Goal: Information Seeking & Learning: Learn about a topic

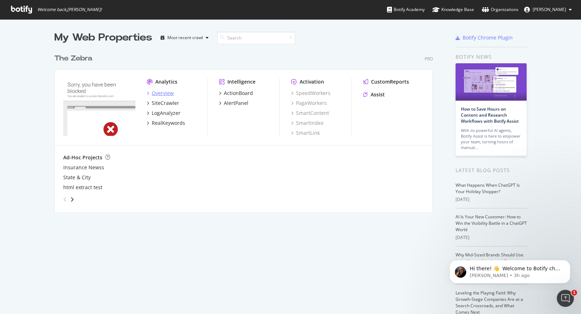
click at [149, 94] on div "Overview" at bounding box center [160, 92] width 27 height 7
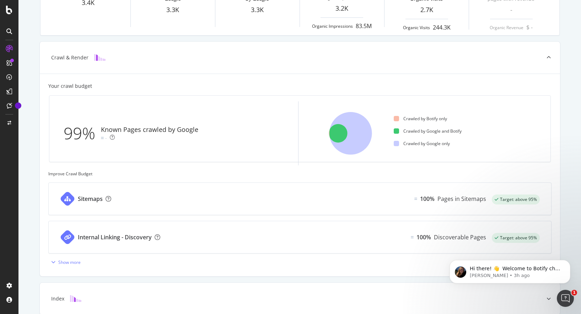
scroll to position [138, 0]
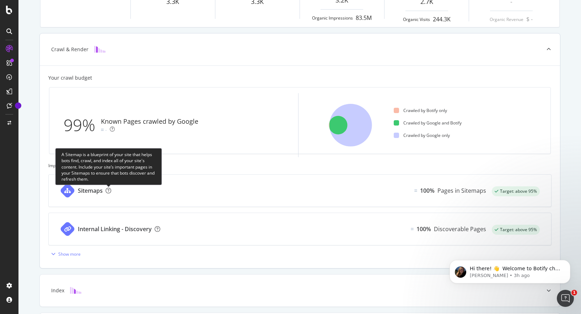
click at [110, 190] on icon at bounding box center [108, 190] width 6 height 6
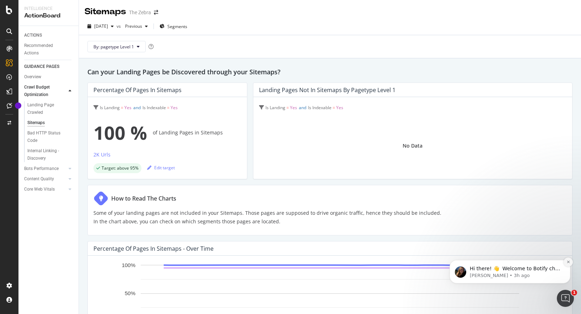
click at [566, 262] on icon "Dismiss notification" at bounding box center [568, 262] width 4 height 4
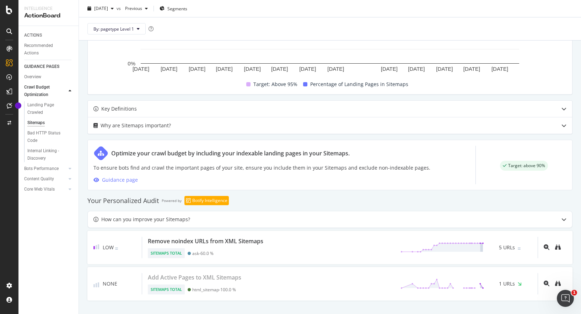
scroll to position [259, 0]
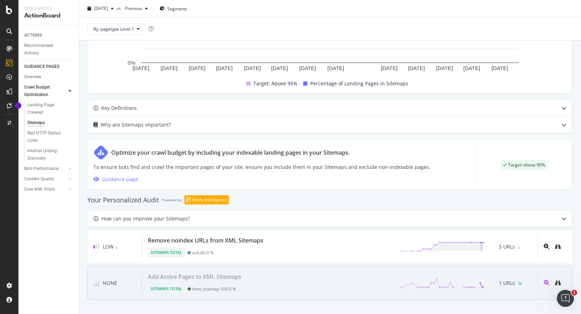
click at [264, 281] on div "Add Active Pages to XML Sitemaps Sitemaps Total html_sitemap - 100.0 % 1 URLs" at bounding box center [339, 282] width 395 height 21
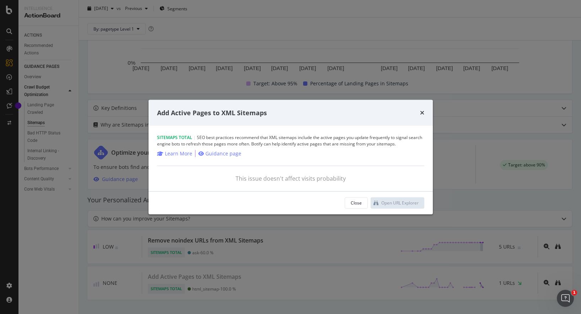
click at [260, 138] on div "Sitemaps Total | SEO best practices recommend that XML sitemaps include the act…" at bounding box center [290, 140] width 267 height 13
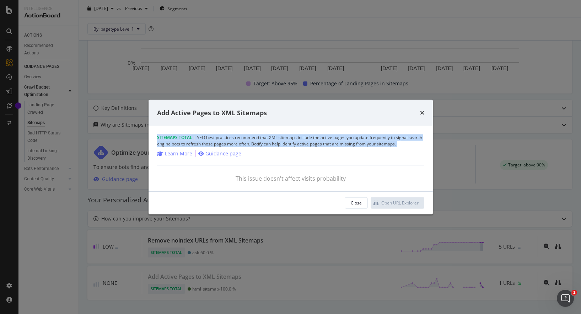
click at [278, 139] on div "Sitemaps Total | SEO best practices recommend that XML sitemaps include the act…" at bounding box center [290, 140] width 267 height 13
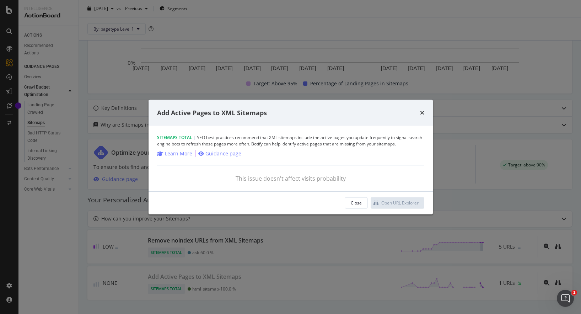
click at [278, 139] on div "Sitemaps Total | SEO best practices recommend that XML sitemaps include the act…" at bounding box center [290, 140] width 267 height 13
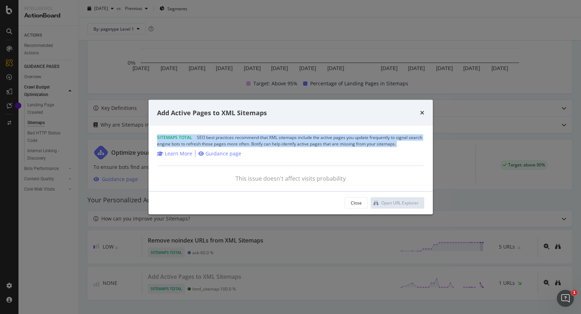
click at [305, 139] on div "Sitemaps Total | SEO best practices recommend that XML sitemaps include the act…" at bounding box center [290, 140] width 267 height 13
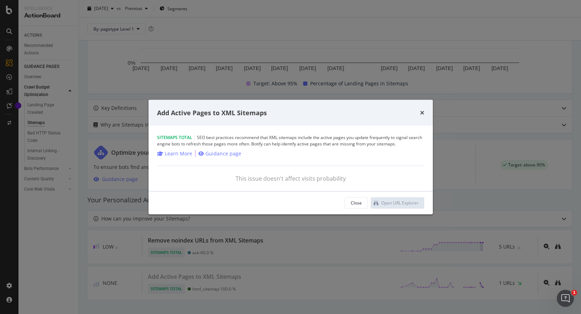
click at [305, 139] on div "Sitemaps Total | SEO best practices recommend that XML sitemaps include the act…" at bounding box center [290, 140] width 267 height 13
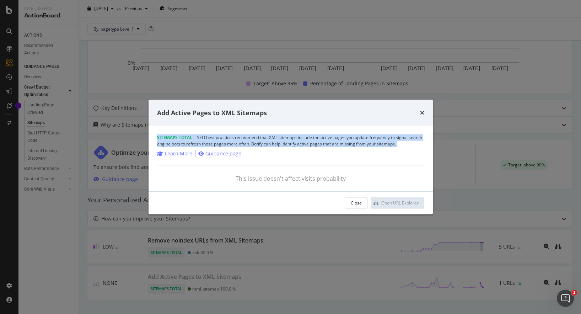
click at [332, 139] on div "Sitemaps Total | SEO best practices recommend that XML sitemaps include the act…" at bounding box center [290, 140] width 267 height 13
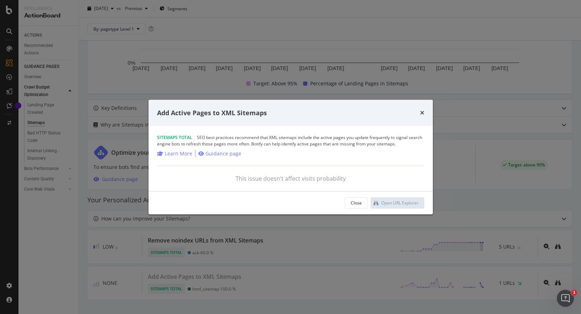
click at [332, 139] on div "Sitemaps Total | SEO best practices recommend that XML sitemaps include the act…" at bounding box center [290, 140] width 267 height 13
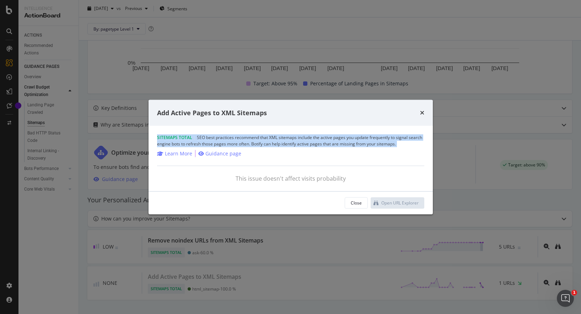
click at [357, 139] on div "Sitemaps Total | SEO best practices recommend that XML sitemaps include the act…" at bounding box center [290, 140] width 267 height 13
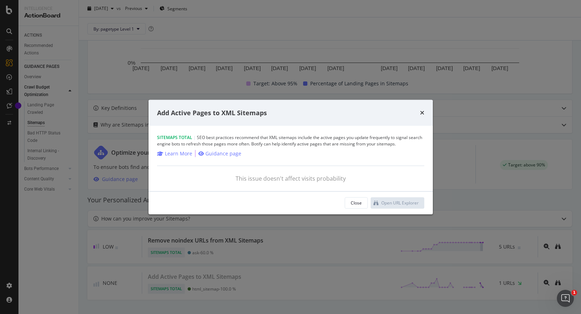
click at [357, 139] on div "Sitemaps Total | SEO best practices recommend that XML sitemaps include the act…" at bounding box center [290, 140] width 267 height 13
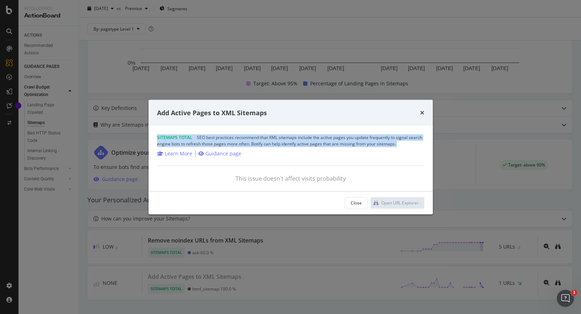
click at [343, 136] on div "Sitemaps Total | SEO best practices recommend that XML sitemaps include the act…" at bounding box center [290, 140] width 267 height 13
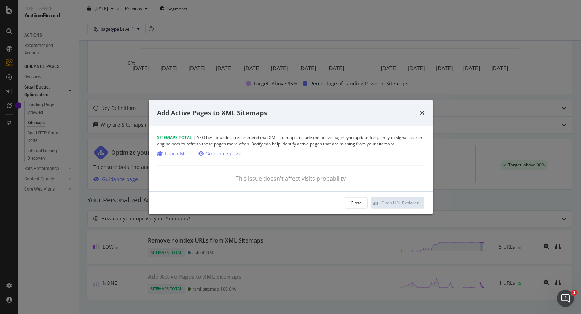
click at [343, 136] on div "Sitemaps Total | SEO best practices recommend that XML sitemaps include the act…" at bounding box center [290, 140] width 267 height 13
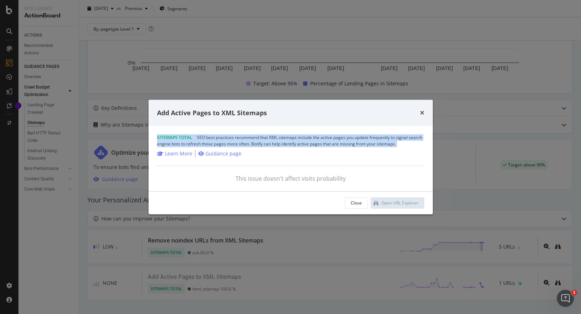
click at [319, 141] on div "Sitemaps Total | SEO best practices recommend that XML sitemaps include the act…" at bounding box center [290, 140] width 267 height 13
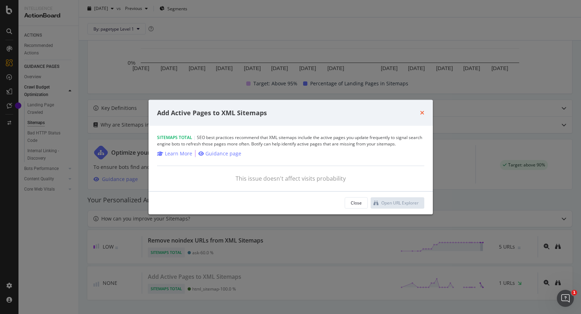
click at [422, 111] on icon "times" at bounding box center [422, 113] width 4 height 6
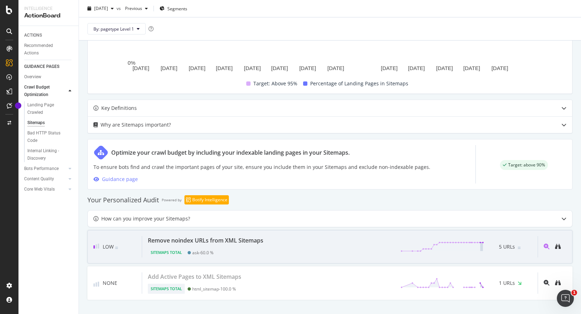
click at [240, 239] on div "Remove noindex URLs from XML Sitemaps" at bounding box center [205, 240] width 115 height 9
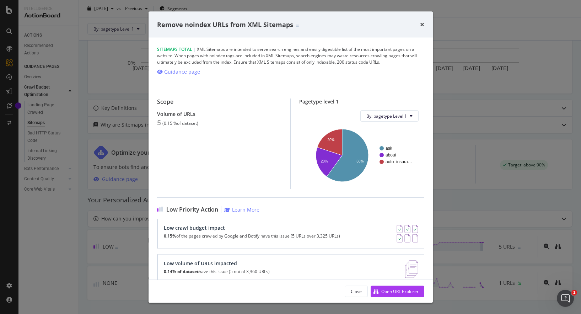
click at [336, 48] on div "Sitemaps Total | XML Sitemaps are intended to serve search engines and easily d…" at bounding box center [290, 55] width 267 height 19
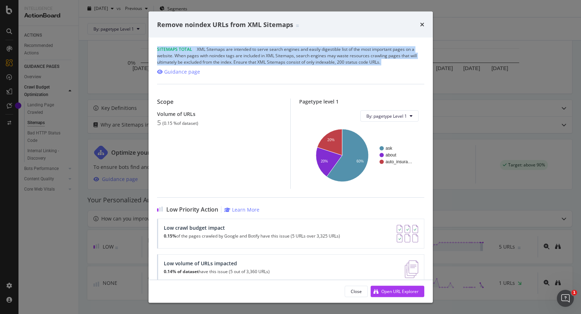
click at [356, 49] on div "Sitemaps Total | XML Sitemaps are intended to serve search engines and easily d…" at bounding box center [290, 55] width 267 height 19
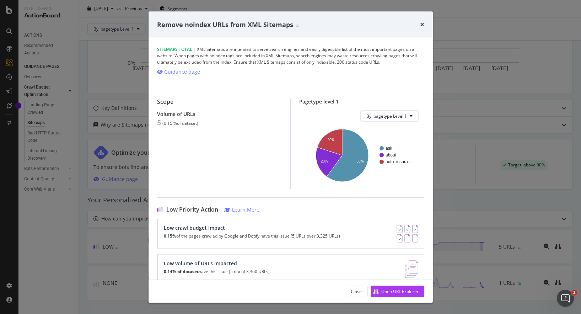
click at [356, 49] on div "Sitemaps Total | XML Sitemaps are intended to serve search engines and easily d…" at bounding box center [290, 55] width 267 height 19
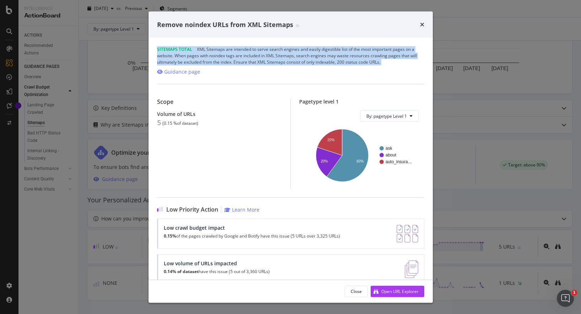
click at [376, 49] on div "Sitemaps Total | XML Sitemaps are intended to serve search engines and easily d…" at bounding box center [290, 55] width 267 height 19
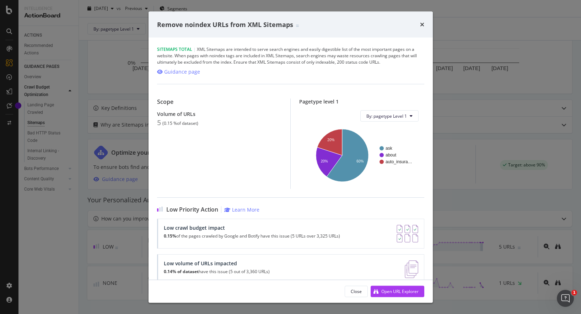
click at [376, 49] on div "Sitemaps Total | XML Sitemaps are intended to serve search engines and easily d…" at bounding box center [290, 55] width 267 height 19
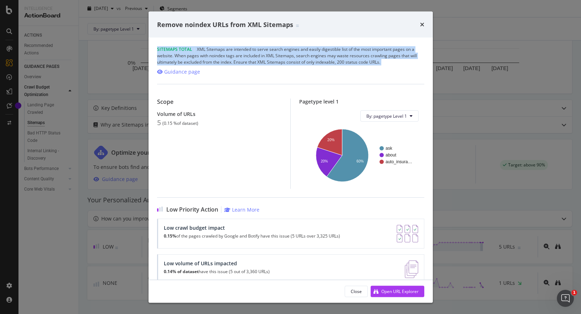
click at [246, 55] on div "Sitemaps Total | XML Sitemaps are intended to serve search engines and easily d…" at bounding box center [290, 55] width 267 height 19
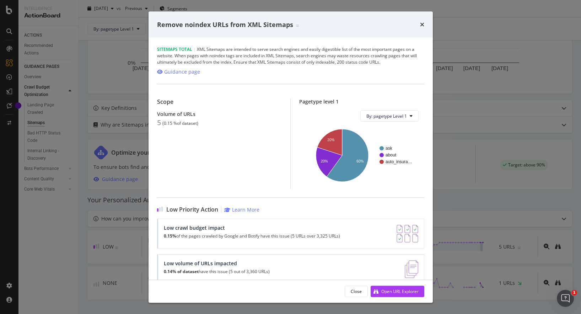
click at [246, 55] on div "Sitemaps Total | XML Sitemaps are intended to serve search engines and easily d…" at bounding box center [290, 55] width 267 height 19
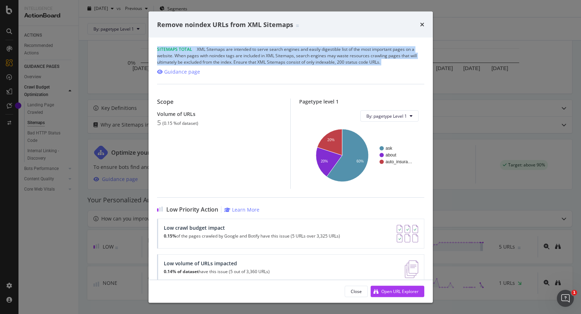
click at [293, 59] on div "Sitemaps Total | XML Sitemaps are intended to serve search engines and easily d…" at bounding box center [290, 55] width 267 height 19
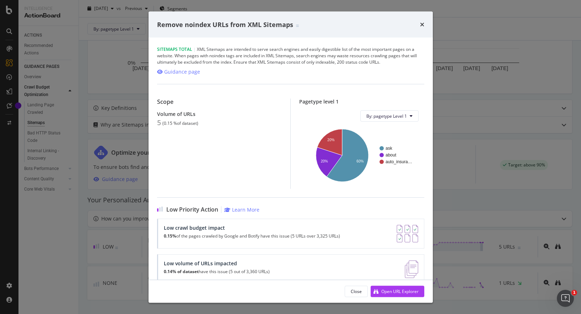
click at [293, 59] on div "Sitemaps Total | XML Sitemaps are intended to serve search engines and easily d…" at bounding box center [290, 55] width 267 height 19
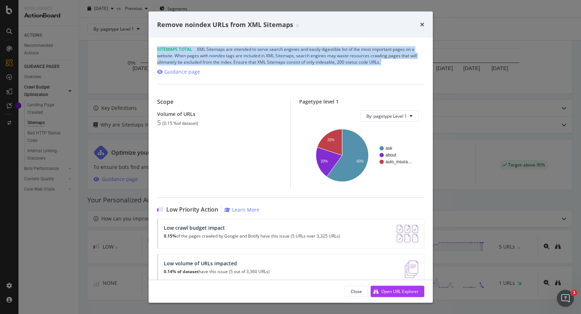
click at [323, 56] on div "Sitemaps Total | XML Sitemaps are intended to serve search engines and easily d…" at bounding box center [290, 55] width 267 height 19
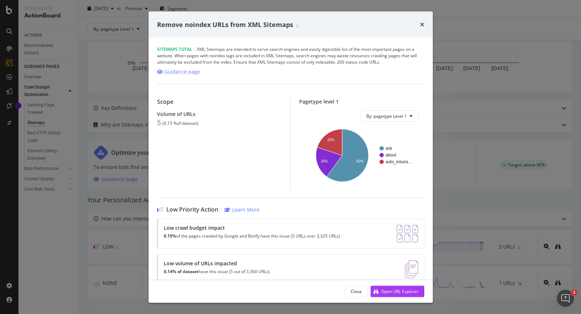
click at [323, 56] on div "Sitemaps Total | XML Sitemaps are intended to serve search engines and easily d…" at bounding box center [290, 55] width 267 height 19
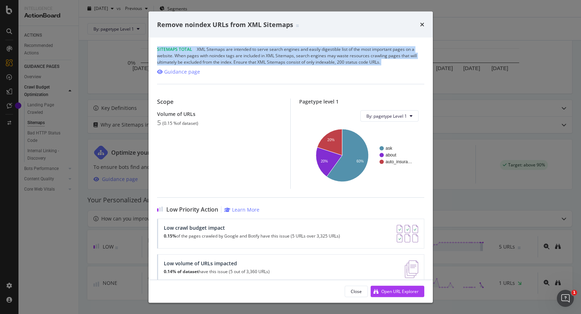
click at [305, 57] on div "Sitemaps Total | XML Sitemaps are intended to serve search engines and easily d…" at bounding box center [290, 55] width 267 height 19
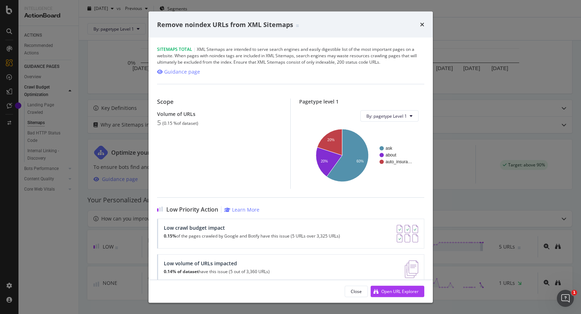
click at [305, 57] on div "Sitemaps Total | XML Sitemaps are intended to serve search engines and easily d…" at bounding box center [290, 55] width 267 height 19
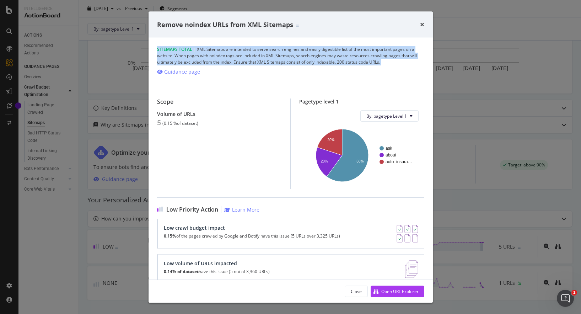
click at [287, 60] on div "Sitemaps Total | XML Sitemaps are intended to serve search engines and easily d…" at bounding box center [290, 55] width 267 height 19
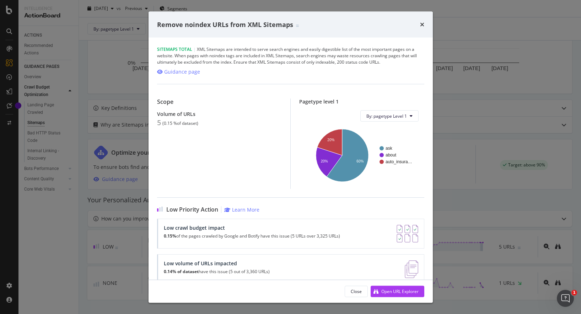
click at [287, 60] on div "Sitemaps Total | XML Sitemaps are intended to serve search engines and easily d…" at bounding box center [290, 55] width 267 height 19
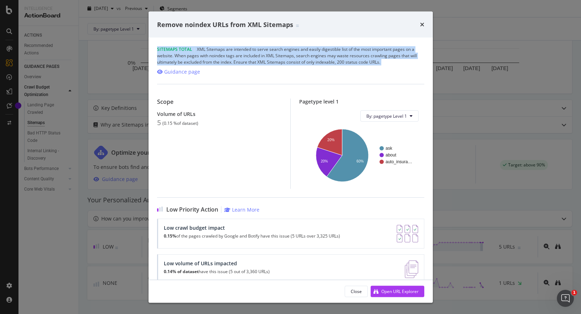
click at [271, 63] on div "Sitemaps Total | XML Sitemaps are intended to serve search engines and easily d…" at bounding box center [290, 55] width 267 height 19
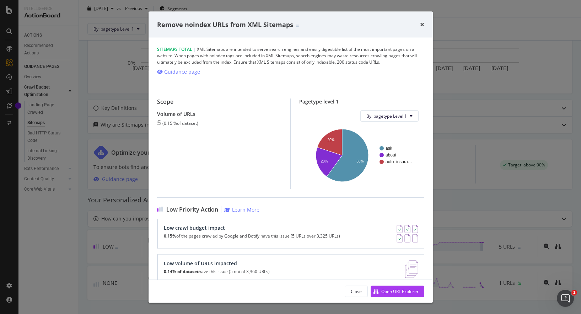
click at [271, 63] on div "Sitemaps Total | XML Sitemaps are intended to serve search engines and easily d…" at bounding box center [290, 55] width 267 height 19
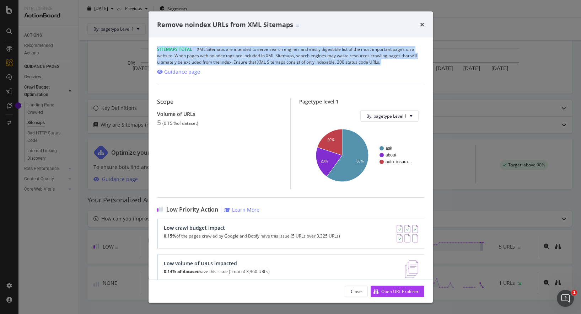
click at [302, 63] on div "Sitemaps Total | XML Sitemaps are intended to serve search engines and easily d…" at bounding box center [290, 55] width 267 height 19
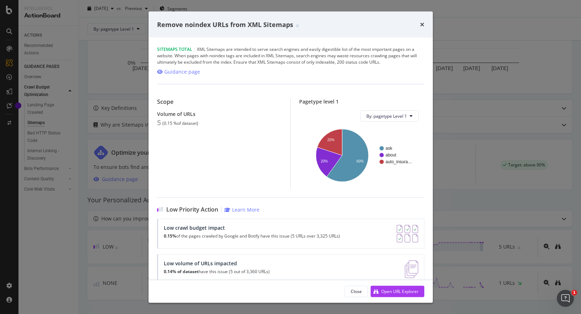
click at [302, 63] on div "Sitemaps Total | XML Sitemaps are intended to serve search engines and easily d…" at bounding box center [290, 55] width 267 height 19
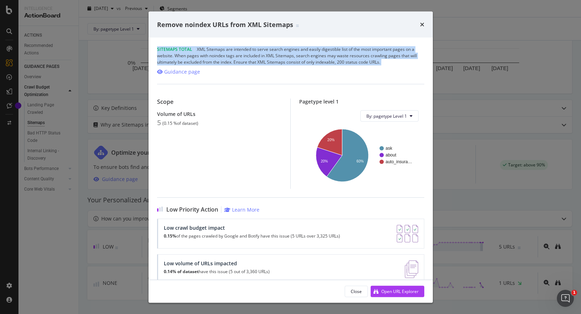
click at [340, 63] on div "Sitemaps Total | XML Sitemaps are intended to serve search engines and easily d…" at bounding box center [290, 55] width 267 height 19
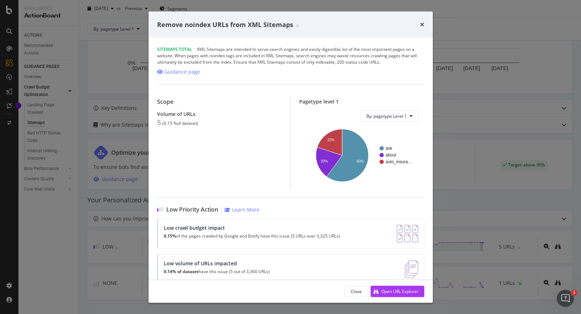
click at [340, 63] on div "Sitemaps Total | XML Sitemaps are intended to serve search engines and easily d…" at bounding box center [290, 55] width 267 height 19
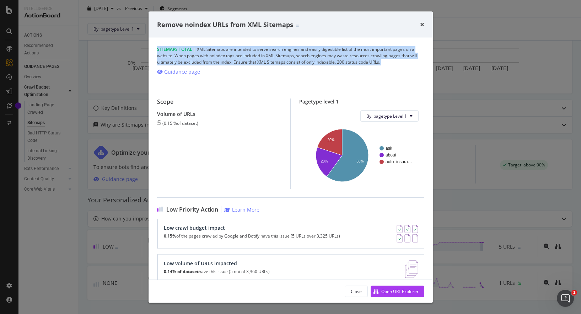
click at [355, 63] on div "Sitemaps Total | XML Sitemaps are intended to serve search engines and easily d…" at bounding box center [290, 55] width 267 height 19
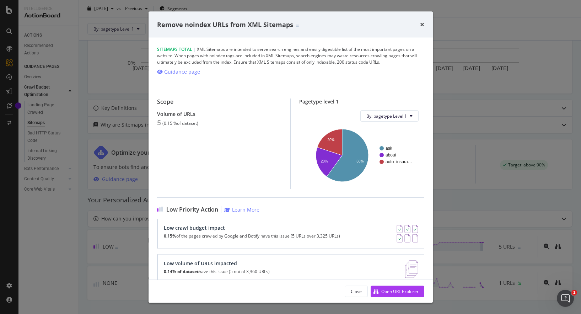
click at [355, 63] on div "Sitemaps Total | XML Sitemaps are intended to serve search engines and easily d…" at bounding box center [290, 55] width 267 height 19
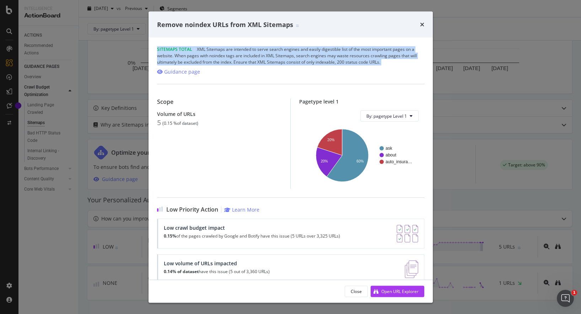
click at [364, 63] on div "Sitemaps Total | XML Sitemaps are intended to serve search engines and easily d…" at bounding box center [290, 55] width 267 height 19
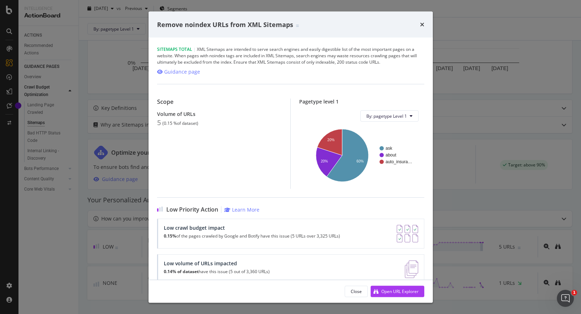
click at [364, 63] on div "Sitemaps Total | XML Sitemaps are intended to serve search engines and easily d…" at bounding box center [290, 55] width 267 height 19
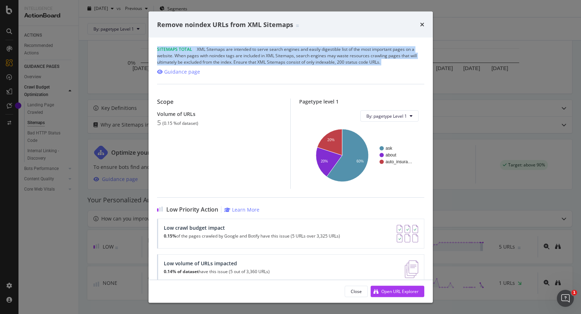
click at [377, 62] on div "Sitemaps Total | XML Sitemaps are intended to serve search engines and easily d…" at bounding box center [290, 55] width 267 height 19
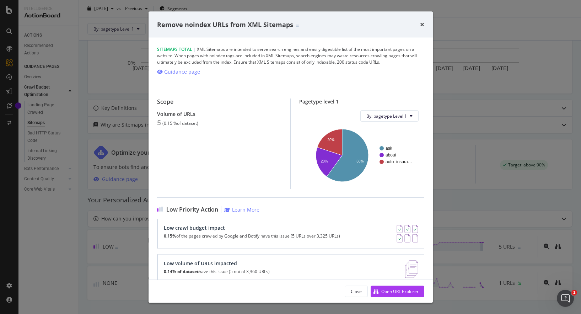
click at [377, 62] on div "Sitemaps Total | XML Sitemaps are intended to serve search engines and easily d…" at bounding box center [290, 55] width 267 height 19
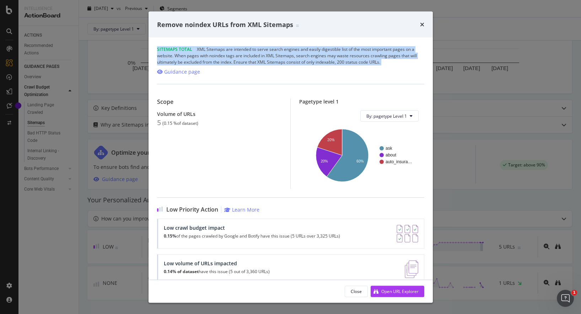
click at [356, 60] on div "Sitemaps Total | XML Sitemaps are intended to serve search engines and easily d…" at bounding box center [290, 55] width 267 height 19
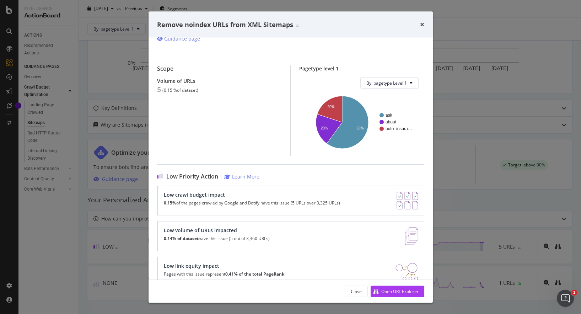
scroll to position [48, 0]
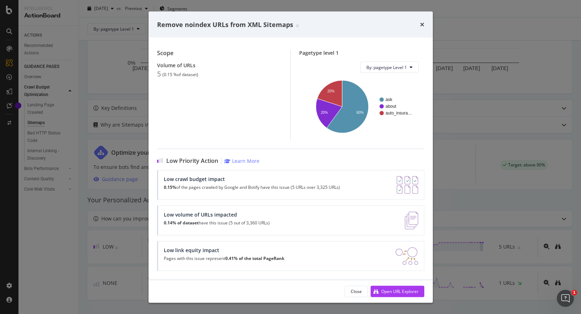
click at [242, 260] on strong "0.41% of the total PageRank" at bounding box center [254, 258] width 59 height 6
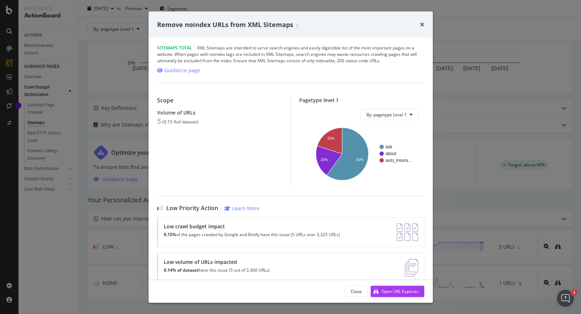
scroll to position [0, 0]
click at [267, 54] on div "Sitemaps Total | XML Sitemaps are intended to serve search engines and easily d…" at bounding box center [290, 55] width 267 height 19
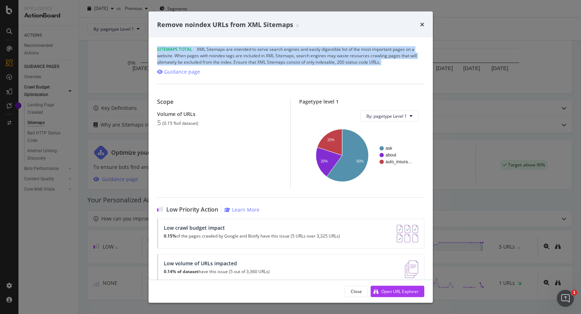
click at [250, 58] on div "Sitemaps Total | XML Sitemaps are intended to serve search engines and easily d…" at bounding box center [290, 55] width 267 height 19
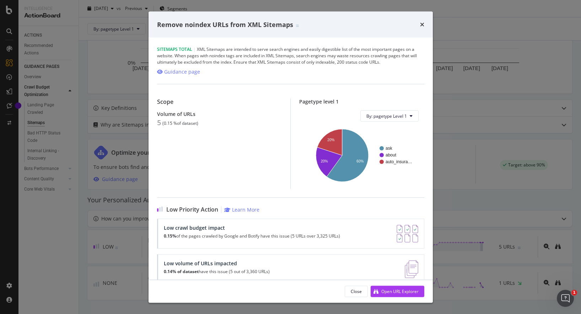
click at [250, 58] on div "Sitemaps Total | XML Sitemaps are intended to serve search engines and easily d…" at bounding box center [290, 55] width 267 height 19
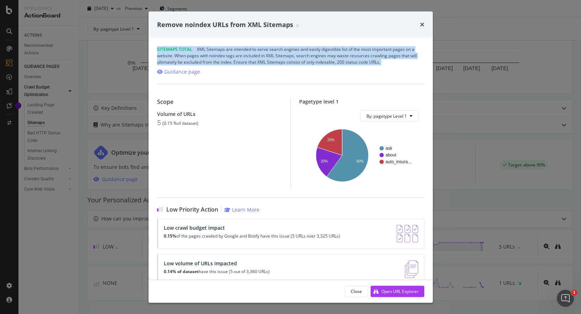
click at [241, 61] on div "Sitemaps Total | XML Sitemaps are intended to serve search engines and easily d…" at bounding box center [290, 55] width 267 height 19
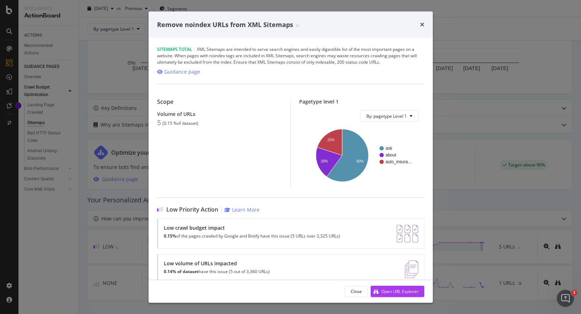
click at [241, 61] on div "Sitemaps Total | XML Sitemaps are intended to serve search engines and easily d…" at bounding box center [290, 55] width 267 height 19
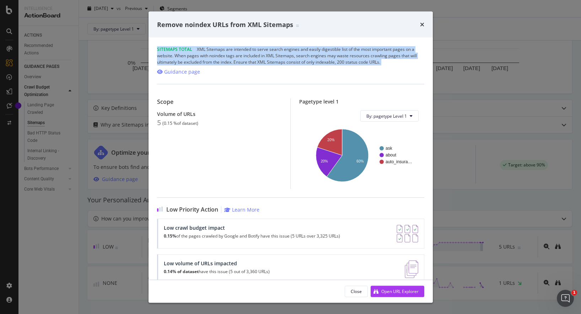
click at [241, 61] on div "Sitemaps Total | XML Sitemaps are intended to serve search engines and easily d…" at bounding box center [290, 55] width 267 height 19
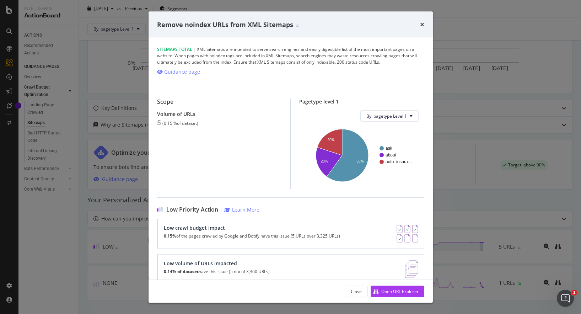
click at [241, 61] on div "Sitemaps Total | XML Sitemaps are intended to serve search engines and easily d…" at bounding box center [290, 55] width 267 height 19
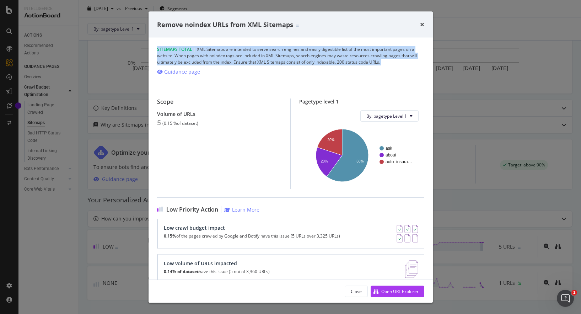
click at [256, 52] on div "Sitemaps Total | XML Sitemaps are intended to serve search engines and easily d…" at bounding box center [290, 55] width 267 height 19
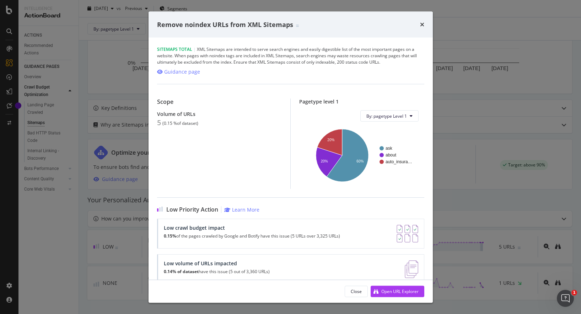
click at [256, 52] on div "Sitemaps Total | XML Sitemaps are intended to serve search engines and easily d…" at bounding box center [290, 55] width 267 height 19
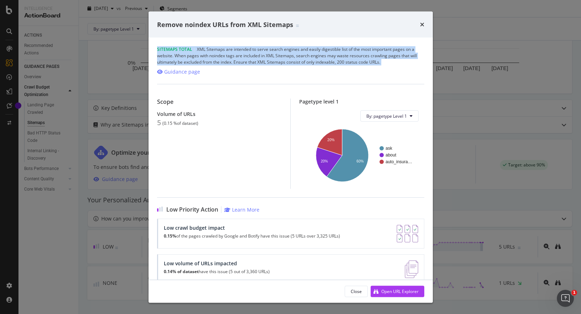
click at [287, 51] on div "Sitemaps Total | XML Sitemaps are intended to serve search engines and easily d…" at bounding box center [290, 55] width 267 height 19
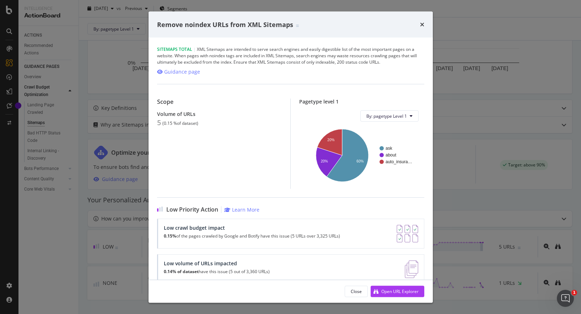
click at [287, 51] on div "Sitemaps Total | XML Sitemaps are intended to serve search engines and easily d…" at bounding box center [290, 55] width 267 height 19
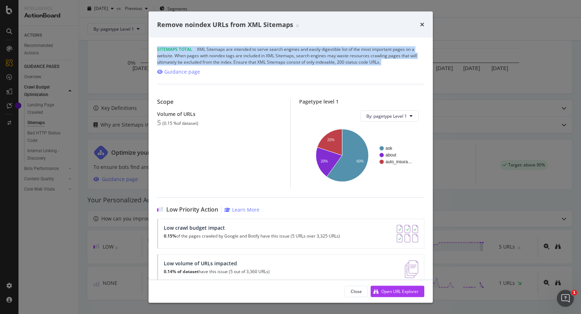
click at [267, 56] on div "Sitemaps Total | XML Sitemaps are intended to serve search engines and easily d…" at bounding box center [290, 55] width 267 height 19
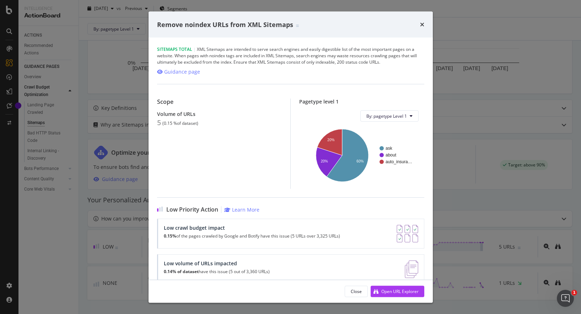
click at [267, 56] on div "Sitemaps Total | XML Sitemaps are intended to serve search engines and easily d…" at bounding box center [290, 55] width 267 height 19
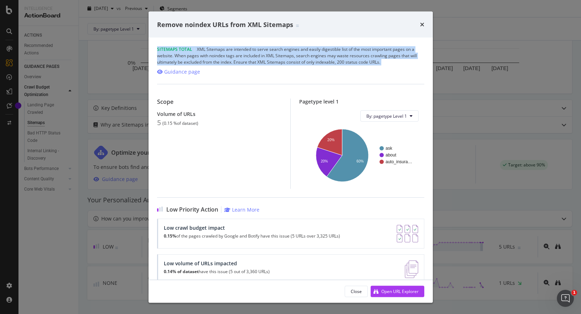
click at [297, 55] on div "Sitemaps Total | XML Sitemaps are intended to serve search engines and easily d…" at bounding box center [290, 55] width 267 height 19
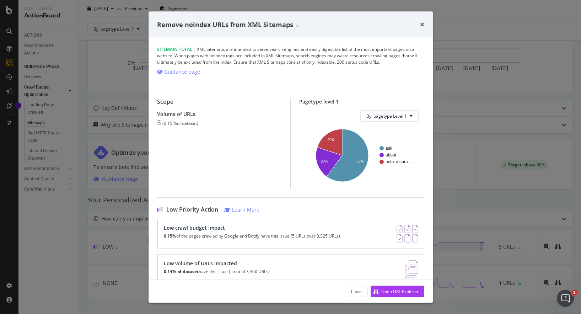
click at [297, 55] on div "Sitemaps Total | XML Sitemaps are intended to serve search engines and easily d…" at bounding box center [290, 55] width 267 height 19
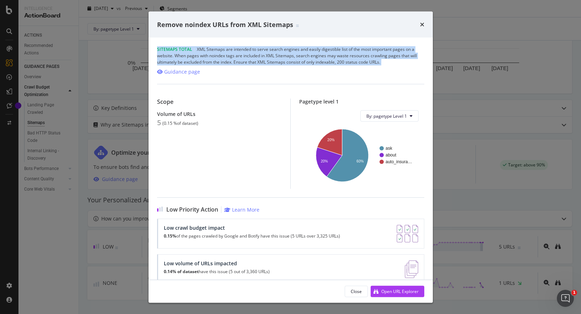
click at [319, 56] on div "Sitemaps Total | XML Sitemaps are intended to serve search engines and easily d…" at bounding box center [290, 55] width 267 height 19
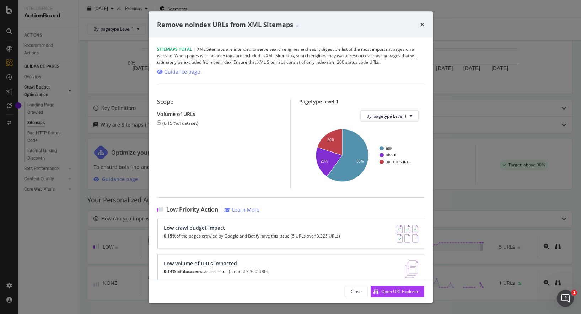
click at [319, 56] on div "Sitemaps Total | XML Sitemaps are intended to serve search engines and easily d…" at bounding box center [290, 55] width 267 height 19
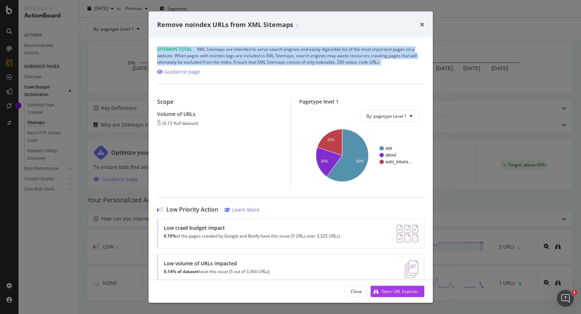
click at [300, 51] on div "Sitemaps Total | XML Sitemaps are intended to serve search engines and easily d…" at bounding box center [290, 55] width 267 height 19
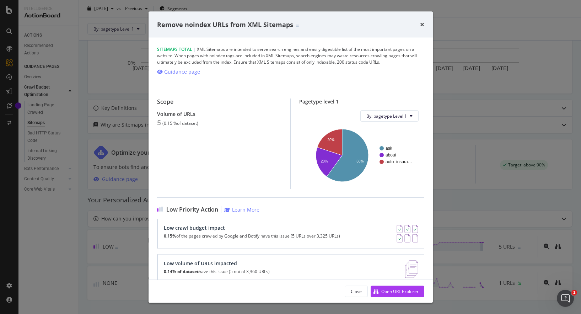
click at [300, 51] on div "Sitemaps Total | XML Sitemaps are intended to serve search engines and easily d…" at bounding box center [290, 55] width 267 height 19
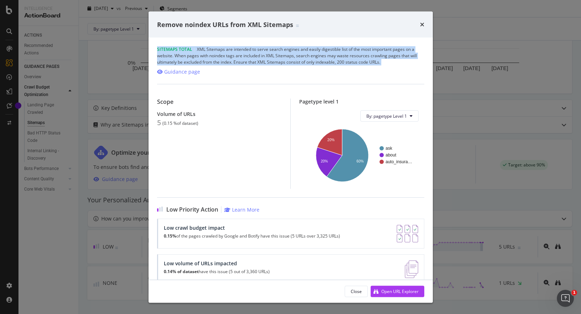
click at [322, 51] on div "Sitemaps Total | XML Sitemaps are intended to serve search engines and easily d…" at bounding box center [290, 55] width 267 height 19
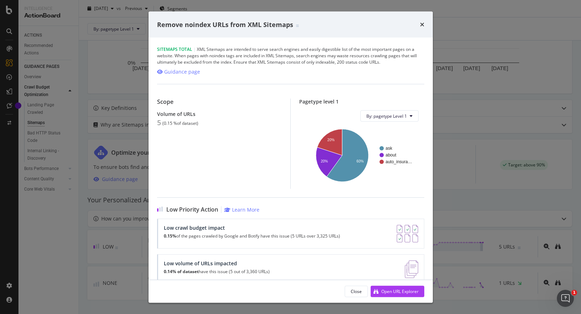
click at [322, 51] on div "Sitemaps Total | XML Sitemaps are intended to serve search engines and easily d…" at bounding box center [290, 55] width 267 height 19
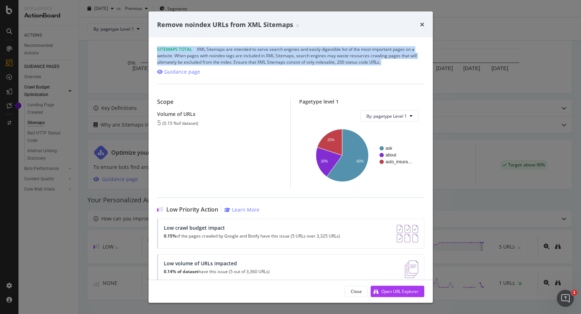
click at [274, 56] on div "Sitemaps Total | XML Sitemaps are intended to serve search engines and easily d…" at bounding box center [290, 55] width 267 height 19
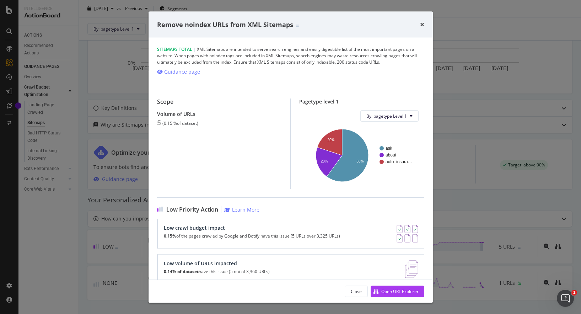
click at [274, 56] on div "Sitemaps Total | XML Sitemaps are intended to serve search engines and easily d…" at bounding box center [290, 55] width 267 height 19
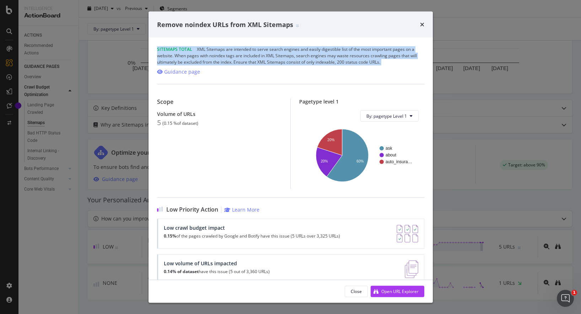
click at [282, 56] on div "Sitemaps Total | XML Sitemaps are intended to serve search engines and easily d…" at bounding box center [290, 55] width 267 height 19
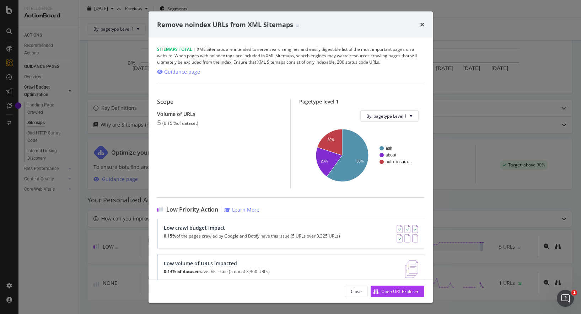
click at [282, 56] on div "Sitemaps Total | XML Sitemaps are intended to serve search engines and easily d…" at bounding box center [290, 55] width 267 height 19
click at [310, 56] on div "Sitemaps Total | XML Sitemaps are intended to serve search engines and easily d…" at bounding box center [290, 55] width 267 height 19
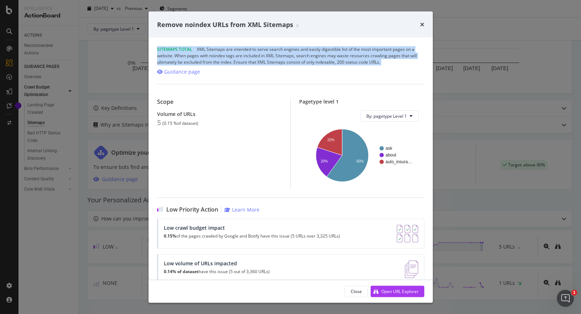
click at [232, 63] on div "Sitemaps Total | XML Sitemaps are intended to serve search engines and easily d…" at bounding box center [290, 55] width 267 height 19
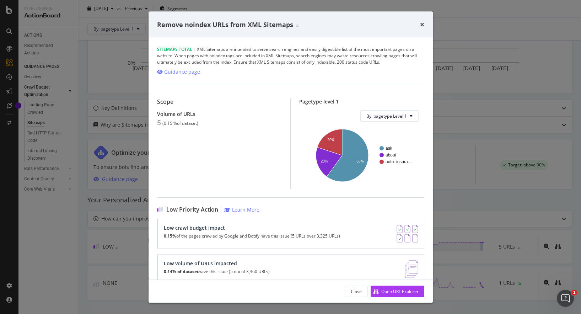
click at [232, 63] on div "Sitemaps Total | XML Sitemaps are intended to serve search engines and easily d…" at bounding box center [290, 55] width 267 height 19
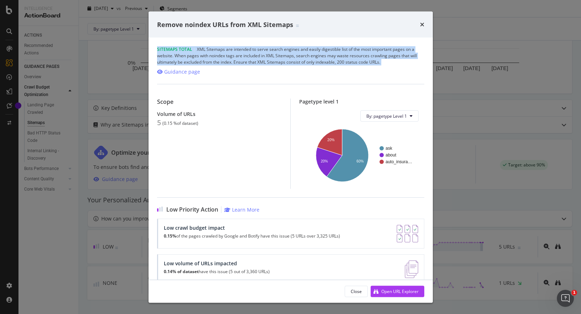
click at [263, 62] on div "Sitemaps Total | XML Sitemaps are intended to serve search engines and easily d…" at bounding box center [290, 55] width 267 height 19
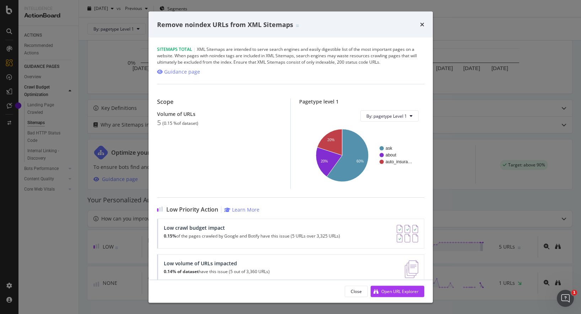
click at [263, 62] on div "Sitemaps Total | XML Sitemaps are intended to serve search engines and easily d…" at bounding box center [290, 55] width 267 height 19
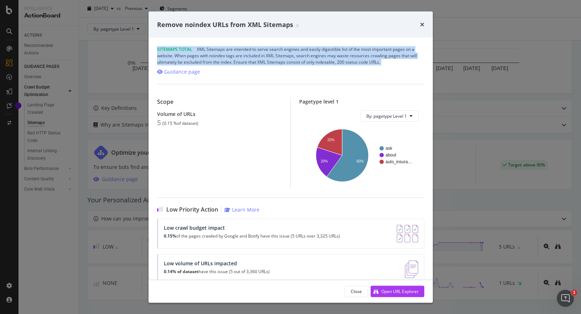
click at [289, 62] on div "Sitemaps Total | XML Sitemaps are intended to serve search engines and easily d…" at bounding box center [290, 55] width 267 height 19
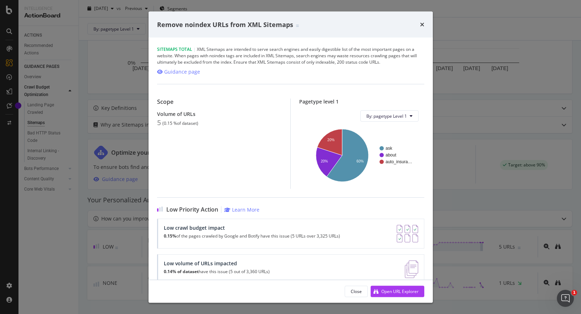
click at [289, 62] on div "Sitemaps Total | XML Sitemaps are intended to serve search engines and easily d…" at bounding box center [290, 55] width 267 height 19
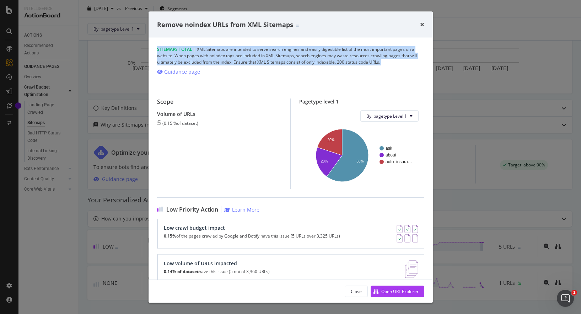
click at [308, 62] on div "Sitemaps Total | XML Sitemaps are intended to serve search engines and easily d…" at bounding box center [290, 55] width 267 height 19
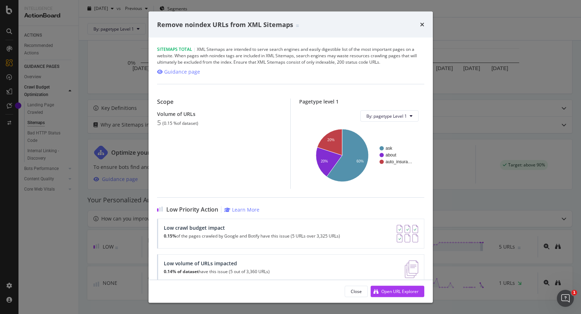
click at [308, 62] on div "Sitemaps Total | XML Sitemaps are intended to serve search engines and easily d…" at bounding box center [290, 55] width 267 height 19
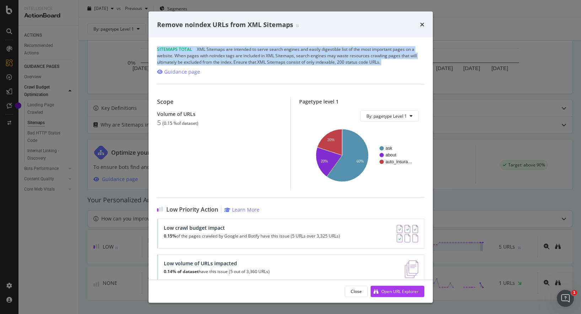
click at [320, 62] on div "Sitemaps Total | XML Sitemaps are intended to serve search engines and easily d…" at bounding box center [290, 55] width 267 height 19
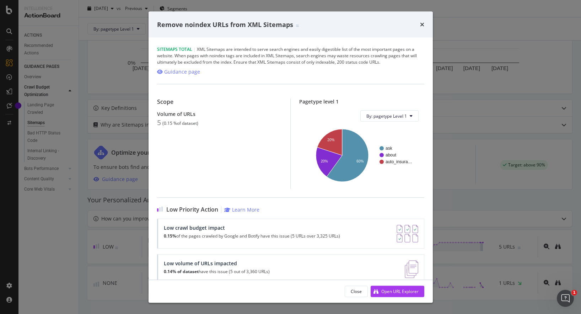
click at [122, 107] on div "Remove noindex URLs from XML Sitemaps Sitemaps Total | XML Sitemaps are intende…" at bounding box center [290, 157] width 581 height 314
click at [425, 21] on div "Remove noindex URLs from XML Sitemaps" at bounding box center [290, 24] width 284 height 26
click at [417, 22] on div "Remove noindex URLs from XML Sitemaps" at bounding box center [290, 24] width 267 height 9
click at [423, 24] on icon "times" at bounding box center [422, 25] width 4 height 6
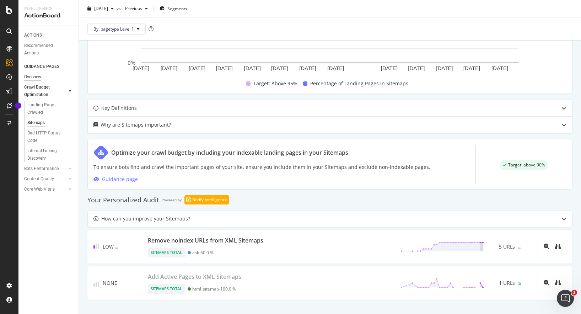
click at [33, 77] on div "Overview" at bounding box center [32, 76] width 17 height 7
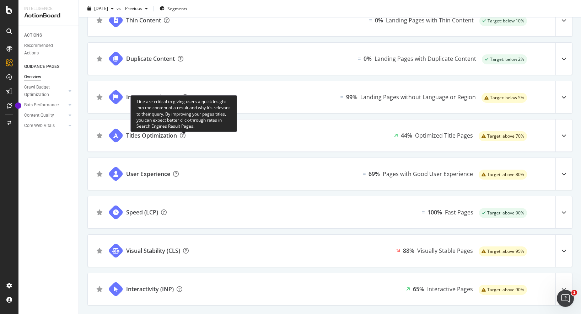
scroll to position [466, 0]
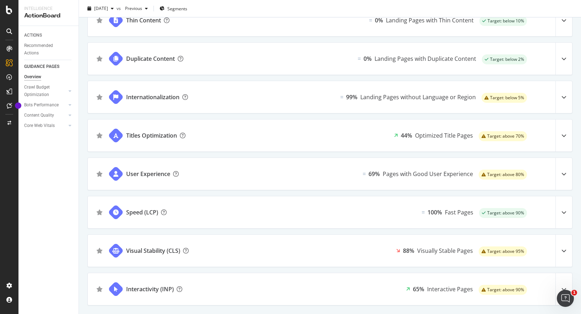
click at [565, 135] on icon at bounding box center [563, 135] width 5 height 5
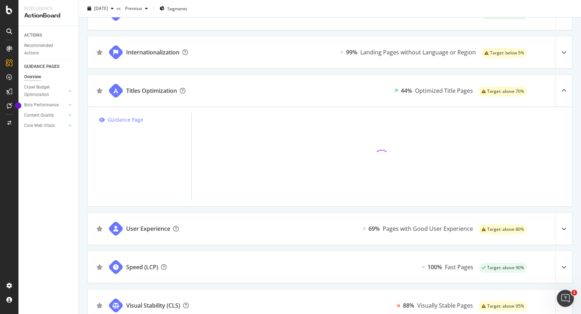
scroll to position [522, 0]
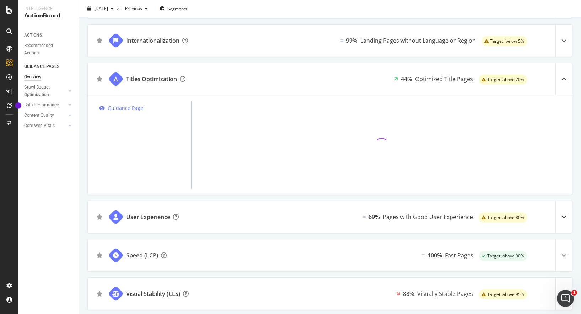
click at [564, 218] on icon at bounding box center [563, 216] width 5 height 5
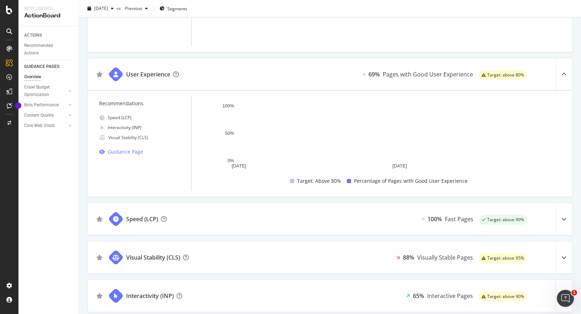
scroll to position [671, 0]
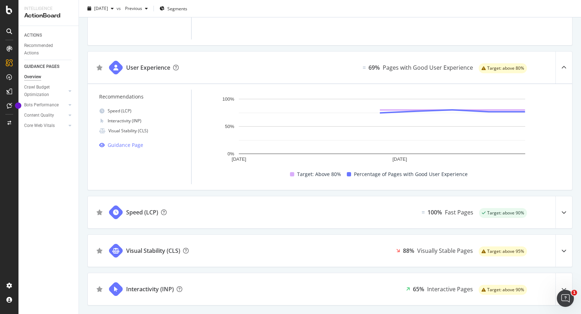
click at [565, 250] on icon at bounding box center [563, 250] width 5 height 5
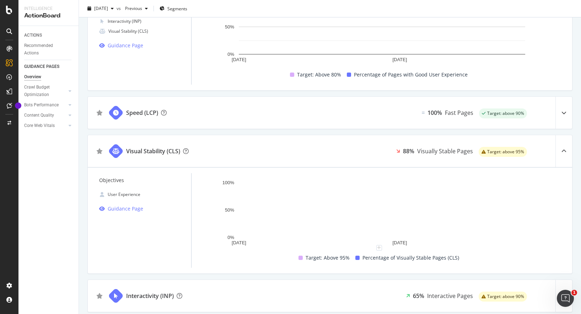
scroll to position [784, 0]
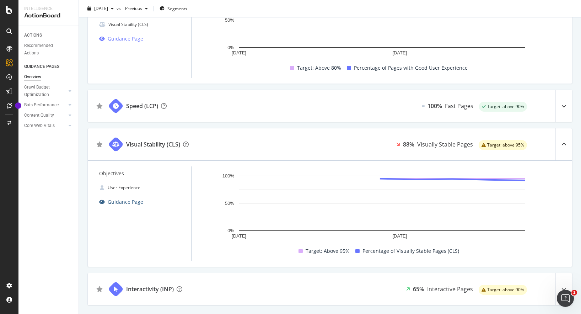
click at [107, 203] on div "Guidance Page" at bounding box center [121, 201] width 44 height 9
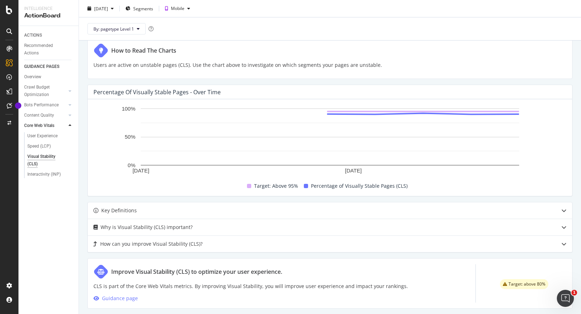
scroll to position [156, 0]
